Goal: Task Accomplishment & Management: Complete application form

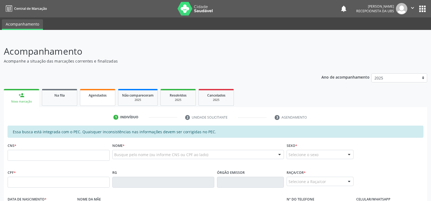
click at [102, 97] on span "Agendados" at bounding box center [98, 95] width 18 height 5
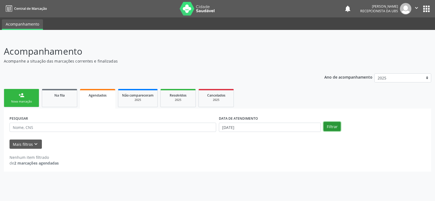
click at [330, 128] on button "Filtrar" at bounding box center [332, 126] width 17 height 9
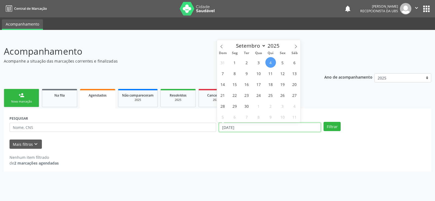
click at [291, 127] on input "[DATE]" at bounding box center [270, 127] width 102 height 9
click at [246, 105] on span "30" at bounding box center [247, 106] width 11 height 11
type input "3[DATE]"
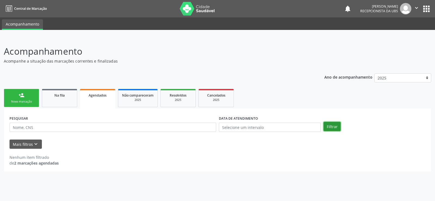
click at [335, 127] on button "Filtrar" at bounding box center [332, 126] width 17 height 9
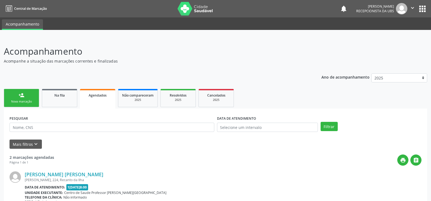
click at [14, 97] on link "person_add Nova marcação" at bounding box center [21, 98] width 35 height 18
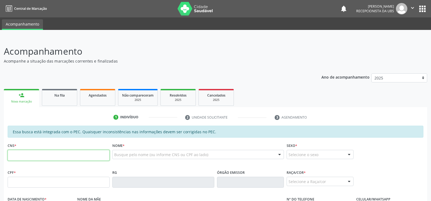
click at [12, 157] on input "text" at bounding box center [59, 155] width 102 height 11
type input "709 0068 0355 7810"
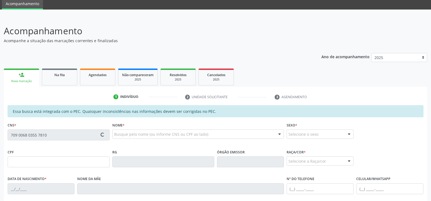
scroll to position [82, 0]
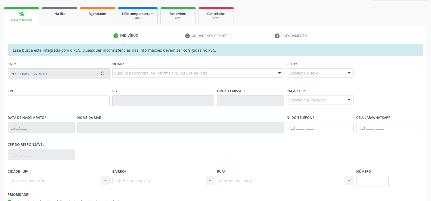
type input "005.805.524-03"
type input "0[DATE]"
type input "[PERSON_NAME]"
type input "[PHONE_NUMBER]"
type input "S/N"
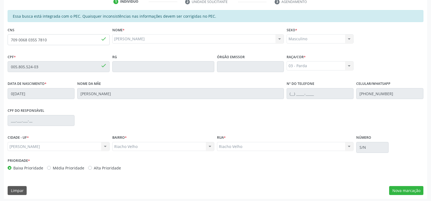
scroll to position [117, 0]
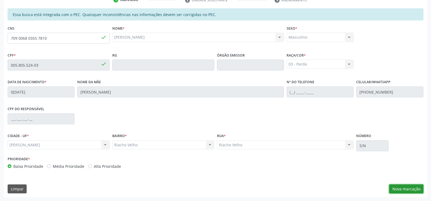
click at [407, 191] on button "Nova marcação" at bounding box center [406, 189] width 34 height 9
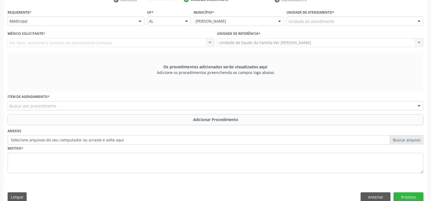
click at [422, 21] on div at bounding box center [419, 21] width 8 height 9
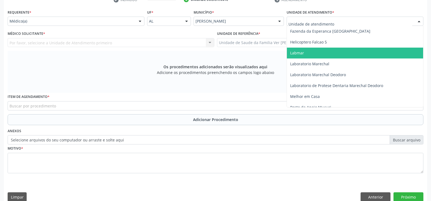
scroll to position [191, 0]
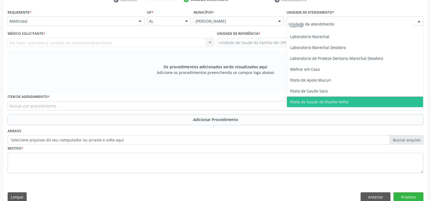
click at [351, 100] on span "Posto de Saude do Riacho Velho" at bounding box center [355, 102] width 136 height 11
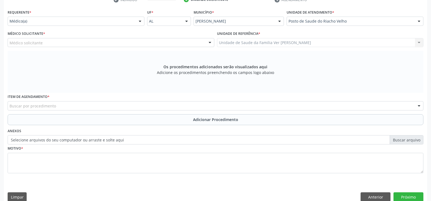
click at [140, 21] on div at bounding box center [140, 21] width 8 height 9
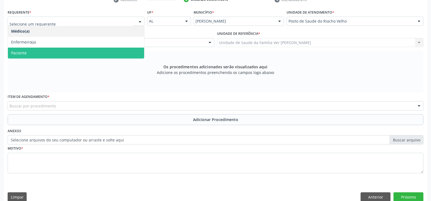
click at [118, 55] on span "Paciente" at bounding box center [76, 53] width 136 height 11
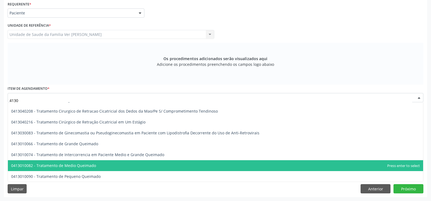
scroll to position [421, 0]
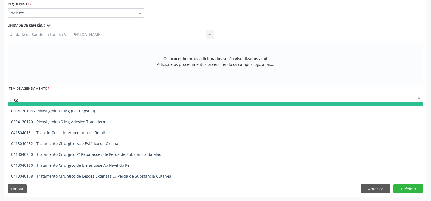
click at [28, 100] on input "4130" at bounding box center [211, 100] width 403 height 11
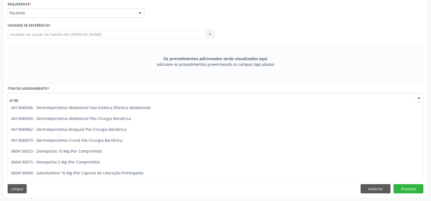
scroll to position [0, 0]
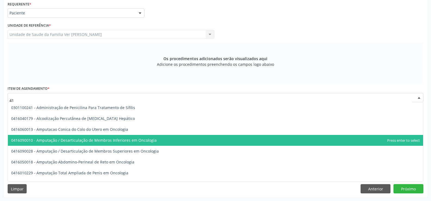
type input "4"
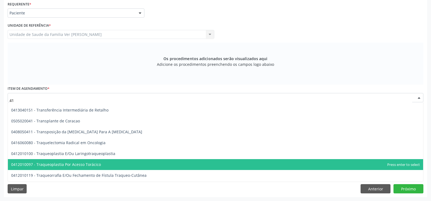
scroll to position [4133, 0]
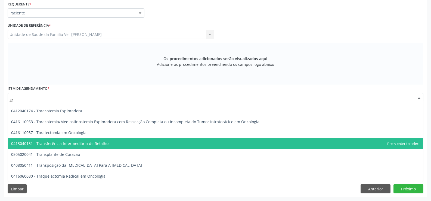
type input "4"
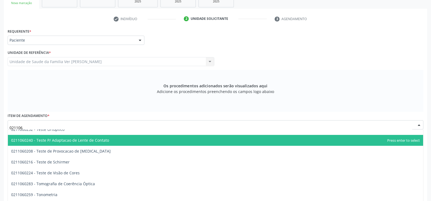
scroll to position [203, 0]
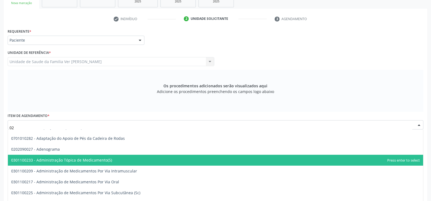
type input "0"
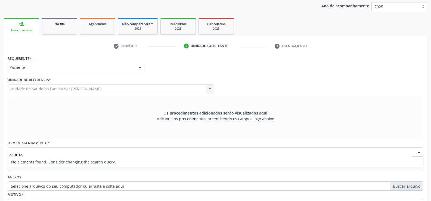
scroll to position [0, 0]
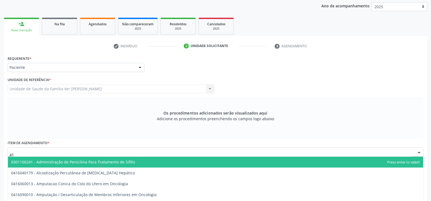
type input "4"
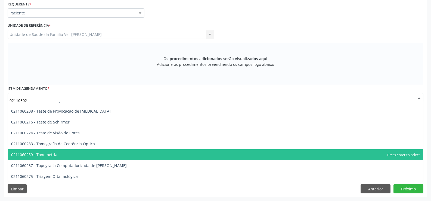
scroll to position [18, 0]
type input "021106027"
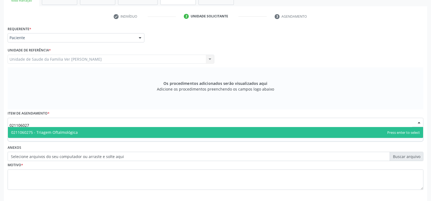
scroll to position [71, 0]
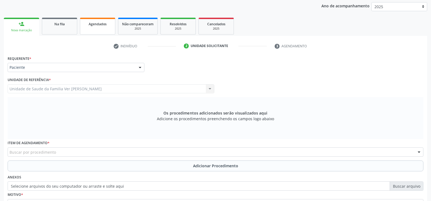
click at [96, 29] on link "Agendados" at bounding box center [97, 26] width 35 height 17
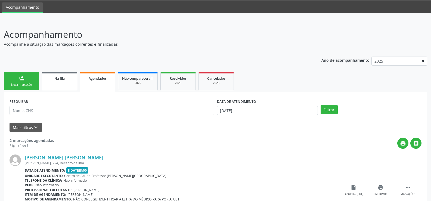
scroll to position [4, 0]
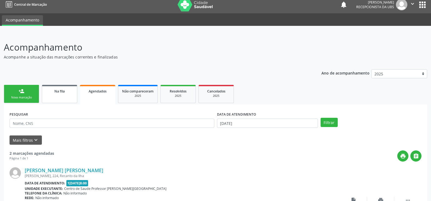
click at [68, 96] on link "Na fila" at bounding box center [59, 94] width 35 height 18
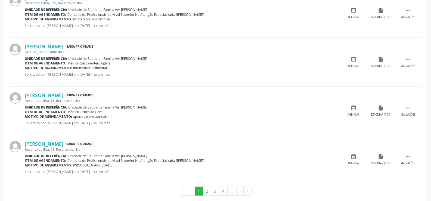
scroll to position [735, 0]
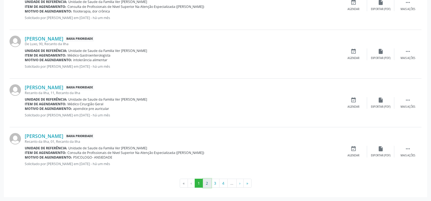
click at [207, 183] on button "2" at bounding box center [207, 183] width 8 height 9
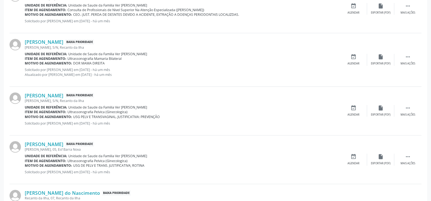
scroll to position [726, 0]
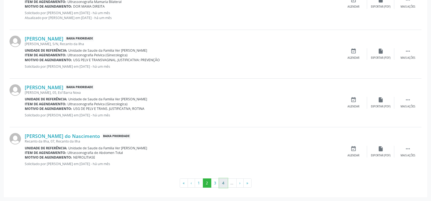
click at [226, 185] on button "4" at bounding box center [223, 183] width 8 height 9
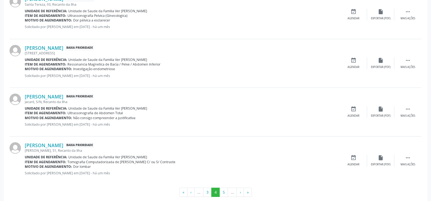
scroll to position [721, 0]
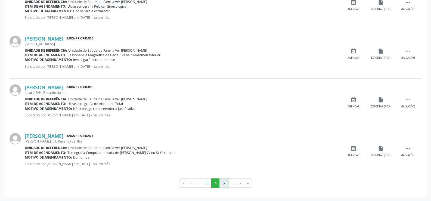
click at [221, 183] on button "5" at bounding box center [224, 183] width 8 height 9
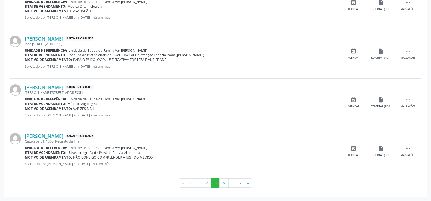
click at [221, 183] on button "6" at bounding box center [224, 183] width 8 height 9
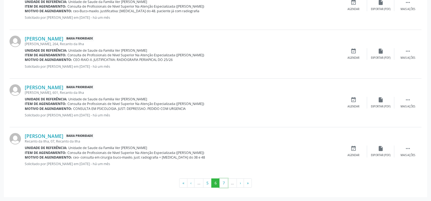
click at [221, 183] on button "7" at bounding box center [224, 183] width 8 height 9
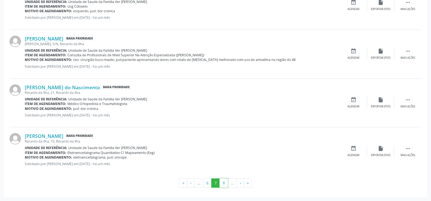
click at [221, 183] on button "8" at bounding box center [224, 183] width 8 height 9
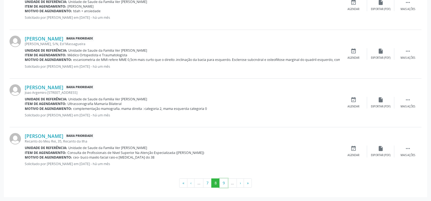
click at [221, 183] on button "9" at bounding box center [224, 183] width 8 height 9
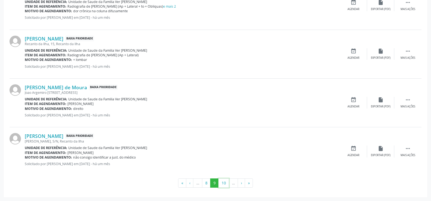
click at [221, 183] on button "10" at bounding box center [224, 183] width 11 height 9
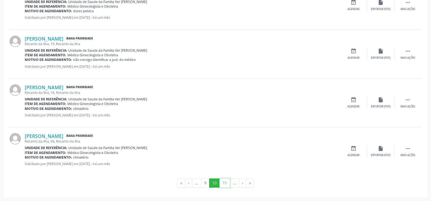
click at [221, 183] on button "11" at bounding box center [225, 183] width 11 height 9
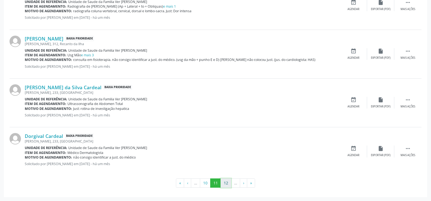
click at [224, 183] on button "12" at bounding box center [226, 183] width 11 height 9
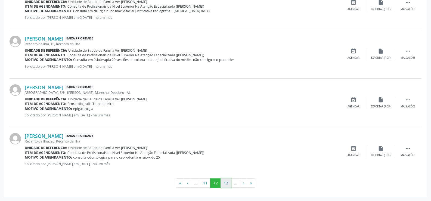
click at [222, 183] on button "13" at bounding box center [226, 183] width 11 height 9
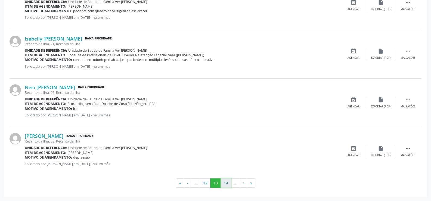
click at [225, 184] on button "14" at bounding box center [226, 183] width 11 height 9
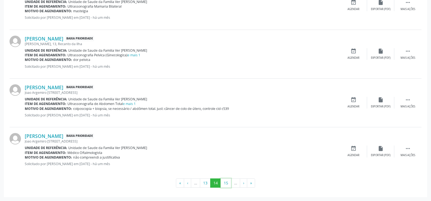
click at [225, 184] on button "15" at bounding box center [226, 183] width 11 height 9
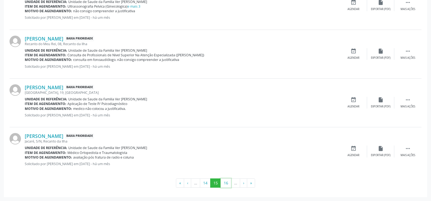
click at [225, 184] on button "16" at bounding box center [226, 183] width 11 height 9
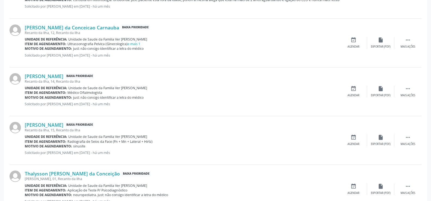
scroll to position [726, 0]
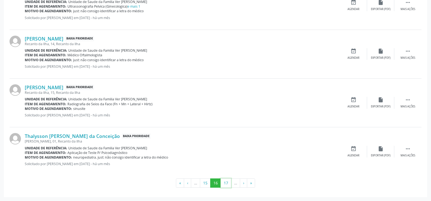
click at [225, 184] on button "17" at bounding box center [226, 183] width 11 height 9
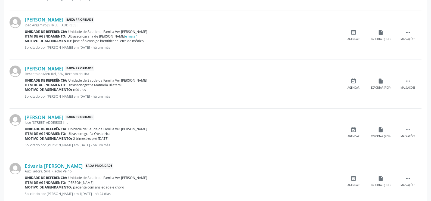
scroll to position [721, 0]
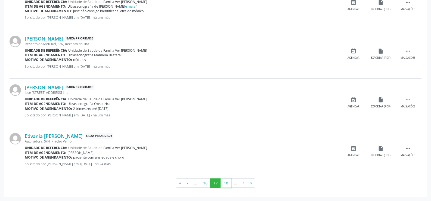
click at [225, 184] on button "18" at bounding box center [226, 183] width 11 height 9
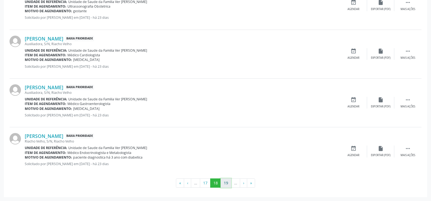
click at [224, 184] on button "19" at bounding box center [226, 183] width 11 height 9
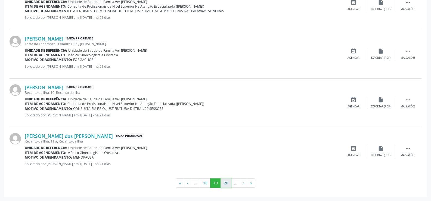
click at [225, 184] on button "20" at bounding box center [226, 183] width 11 height 9
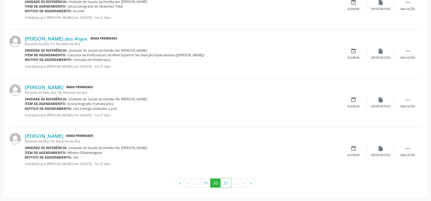
click at [225, 184] on button "21" at bounding box center [226, 183] width 11 height 9
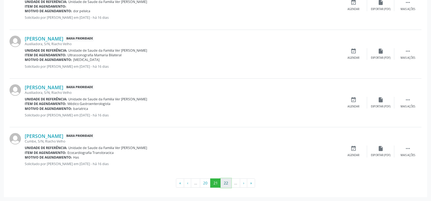
click at [224, 183] on button "22" at bounding box center [226, 183] width 11 height 9
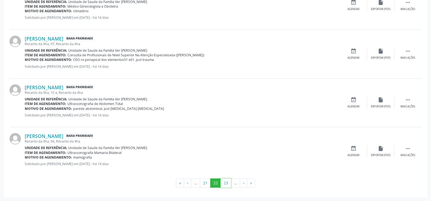
click at [225, 185] on button "23" at bounding box center [226, 183] width 11 height 9
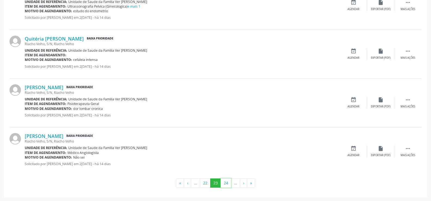
click at [215, 187] on ul "« ‹ … 22 23 24 … › »" at bounding box center [216, 183] width 412 height 9
click at [225, 182] on button "24" at bounding box center [226, 183] width 11 height 9
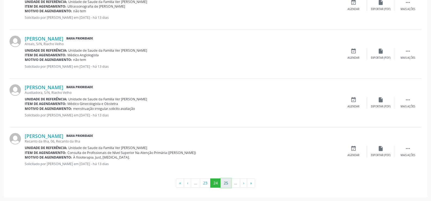
click at [229, 182] on button "25" at bounding box center [226, 183] width 11 height 9
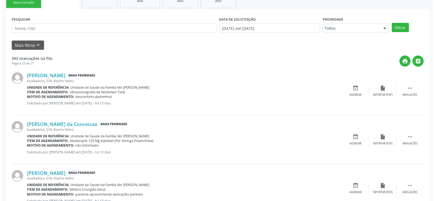
scroll to position [109, 0]
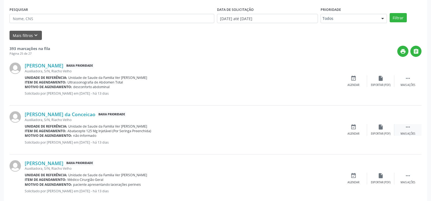
click at [409, 127] on icon "" at bounding box center [408, 127] width 6 height 6
click at [353, 127] on icon "cancel" at bounding box center [354, 127] width 6 height 6
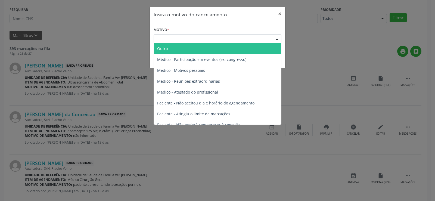
click at [276, 37] on div at bounding box center [277, 39] width 8 height 9
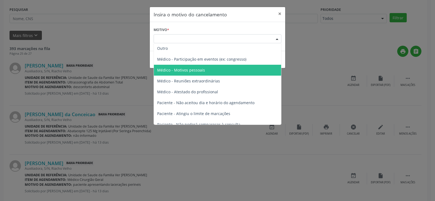
scroll to position [0, 0]
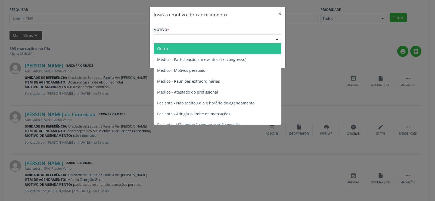
click at [271, 50] on span "Outro" at bounding box center [217, 48] width 127 height 11
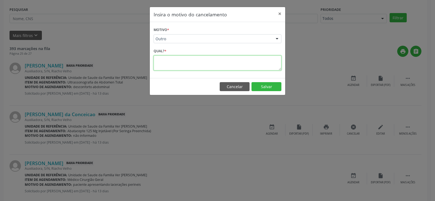
click at [169, 63] on textarea at bounding box center [218, 63] width 128 height 15
click at [241, 86] on button "Cancelar" at bounding box center [235, 86] width 30 height 9
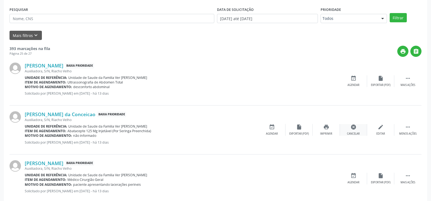
click at [354, 127] on icon "cancel" at bounding box center [354, 127] width 6 height 6
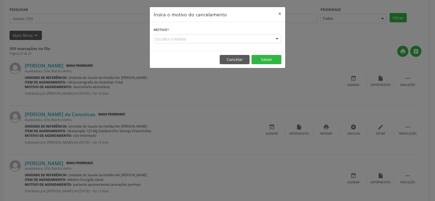
click at [277, 39] on div at bounding box center [277, 39] width 8 height 9
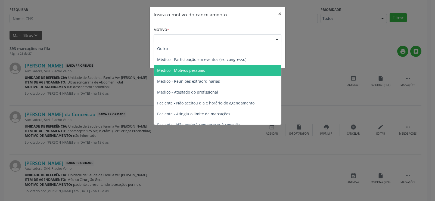
click at [220, 67] on span "Médico - Motivos pessoais" at bounding box center [217, 70] width 127 height 11
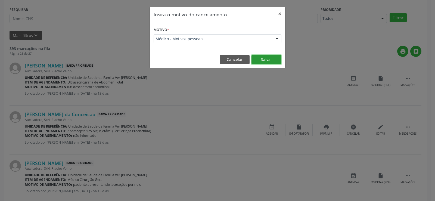
click at [268, 59] on button "Salvar" at bounding box center [267, 59] width 30 height 9
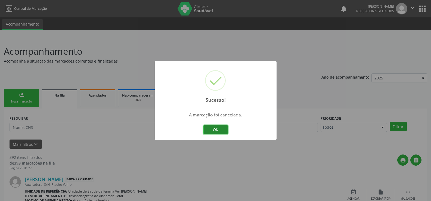
click at [222, 131] on button "OK" at bounding box center [216, 129] width 24 height 9
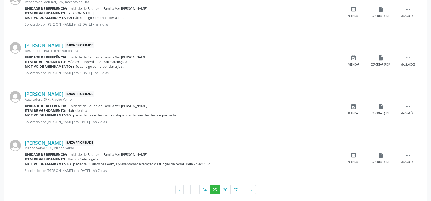
scroll to position [726, 0]
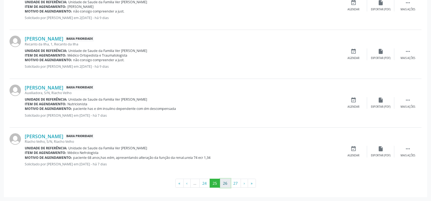
click at [222, 182] on button "26" at bounding box center [225, 183] width 11 height 9
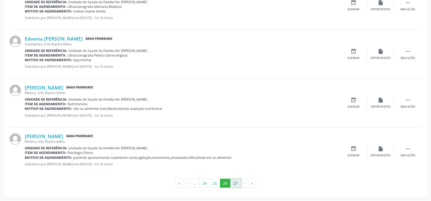
click at [236, 183] on button "27" at bounding box center [236, 183] width 11 height 9
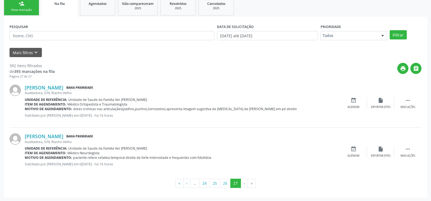
scroll to position [92, 0]
click at [232, 183] on button "27" at bounding box center [236, 183] width 11 height 9
